Goal: Information Seeking & Learning: Learn about a topic

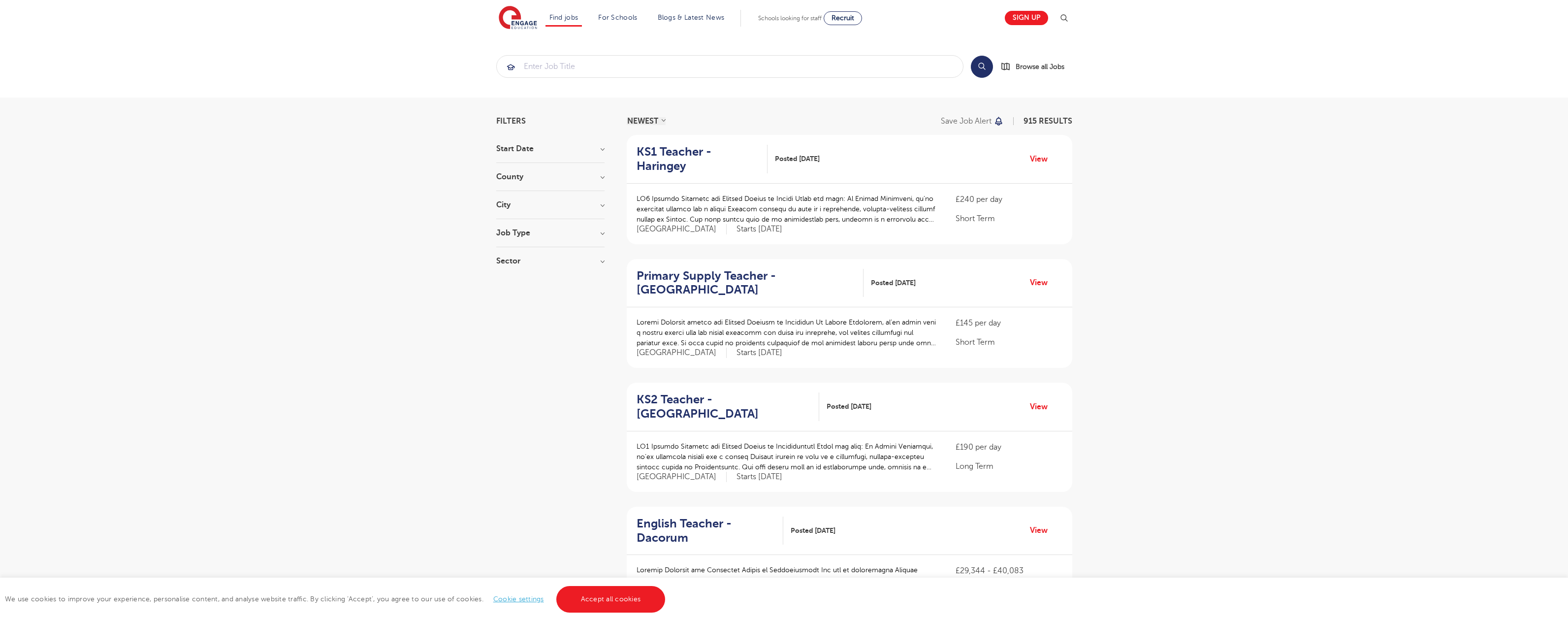
click at [609, 599] on link "Accept all cookies" at bounding box center [611, 599] width 110 height 27
